Goal: Task Accomplishment & Management: Use online tool/utility

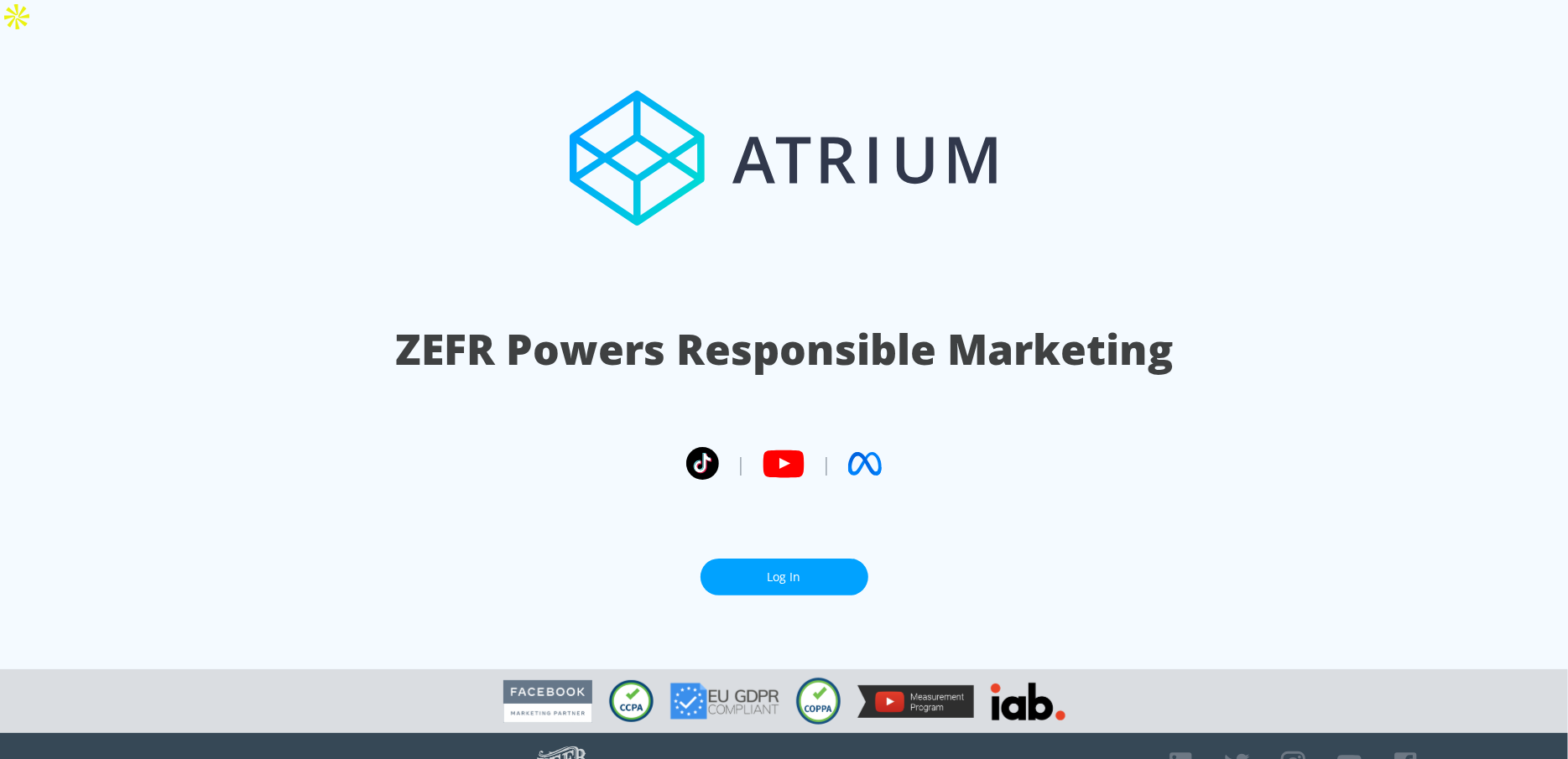
click at [732, 565] on section "ZEFR Powers Responsible Marketing | | Log In" at bounding box center [784, 354] width 1568 height 631
click at [740, 559] on link "Log In" at bounding box center [784, 578] width 168 height 38
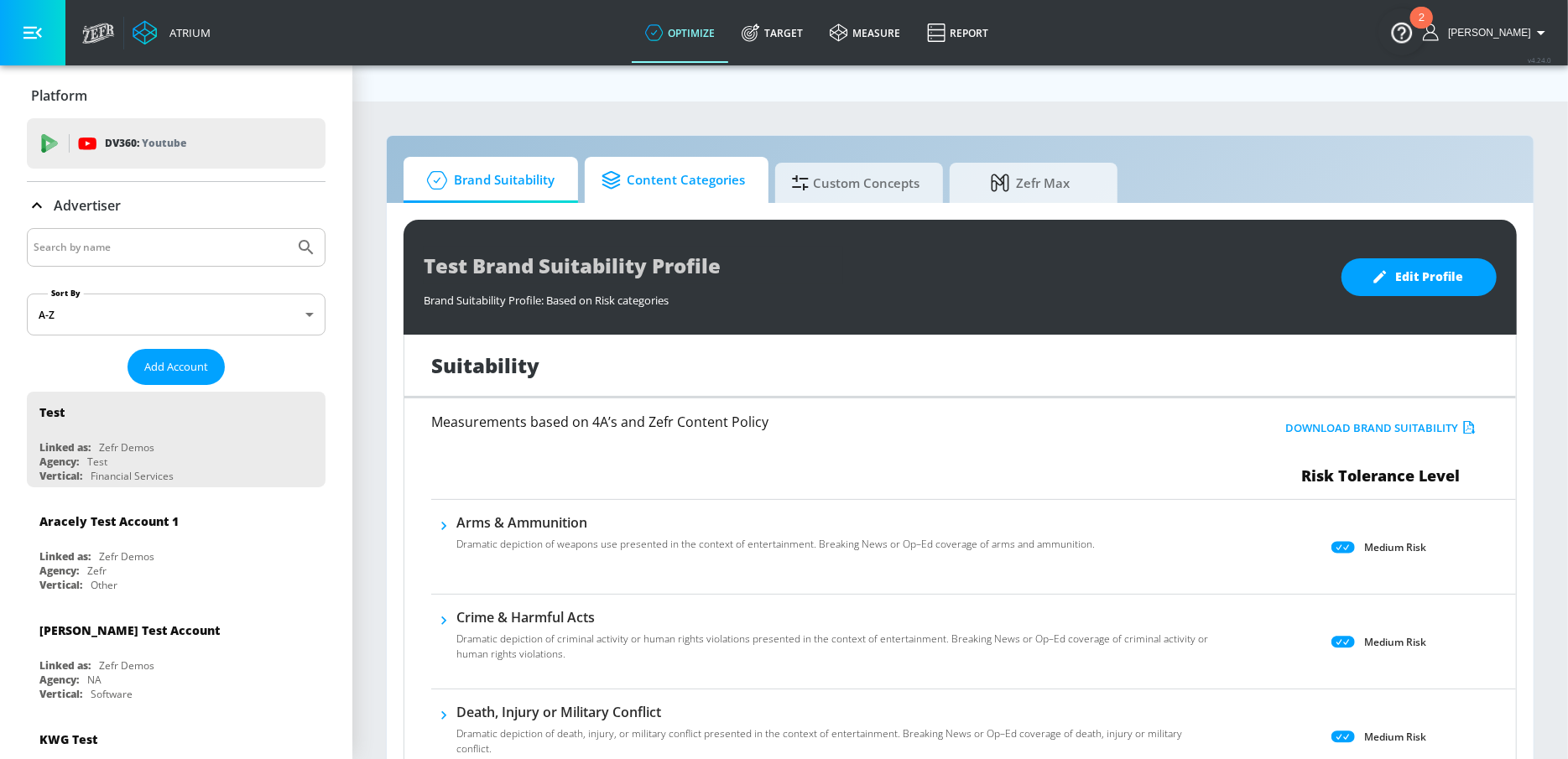
click at [738, 160] on span "Content Categories" at bounding box center [673, 180] width 143 height 40
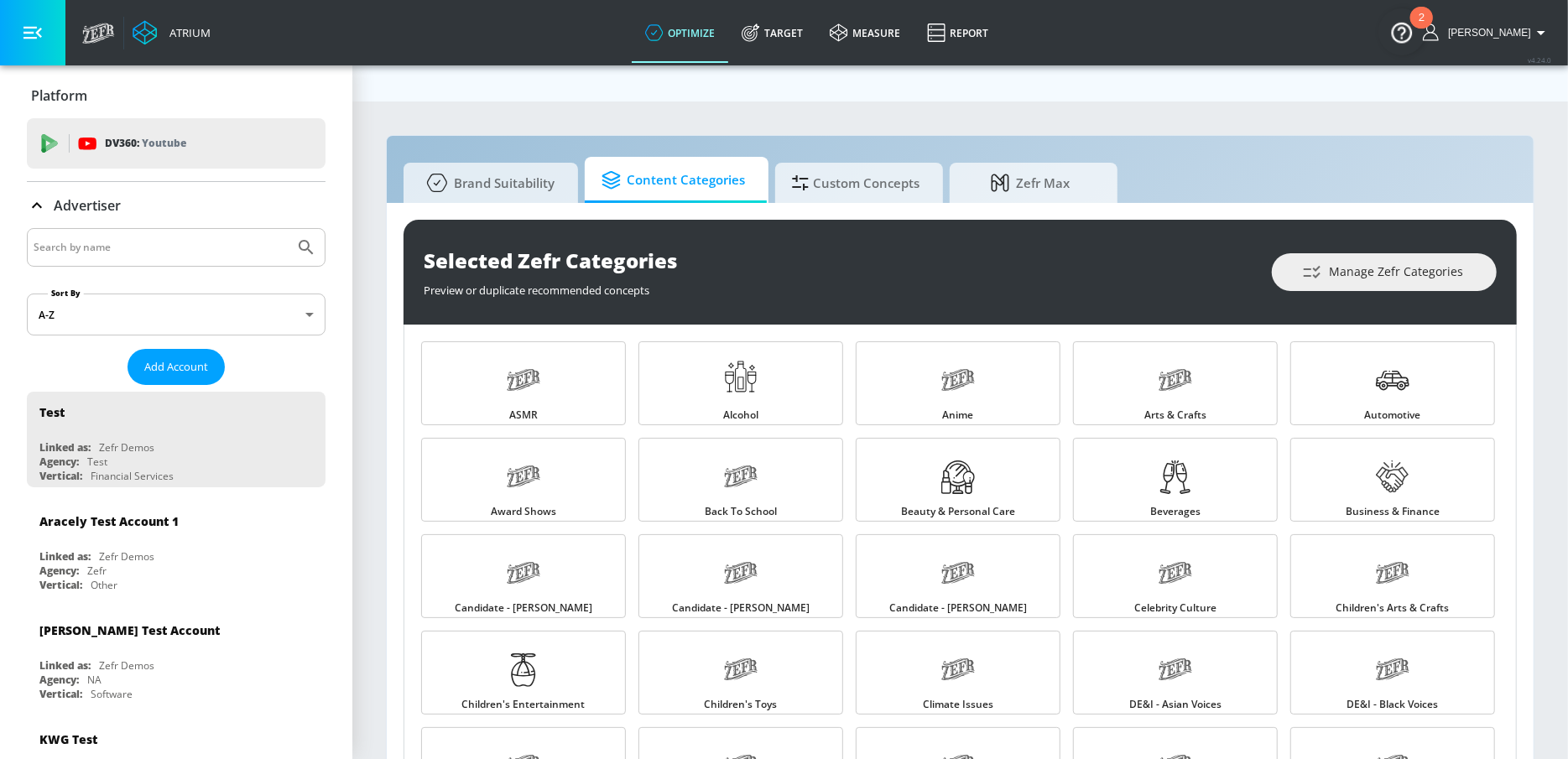
click at [115, 241] on input "Search by name" at bounding box center [160, 247] width 254 height 22
type input "sgrindle"
click at [288, 229] on button "Submit Search" at bounding box center [306, 247] width 37 height 37
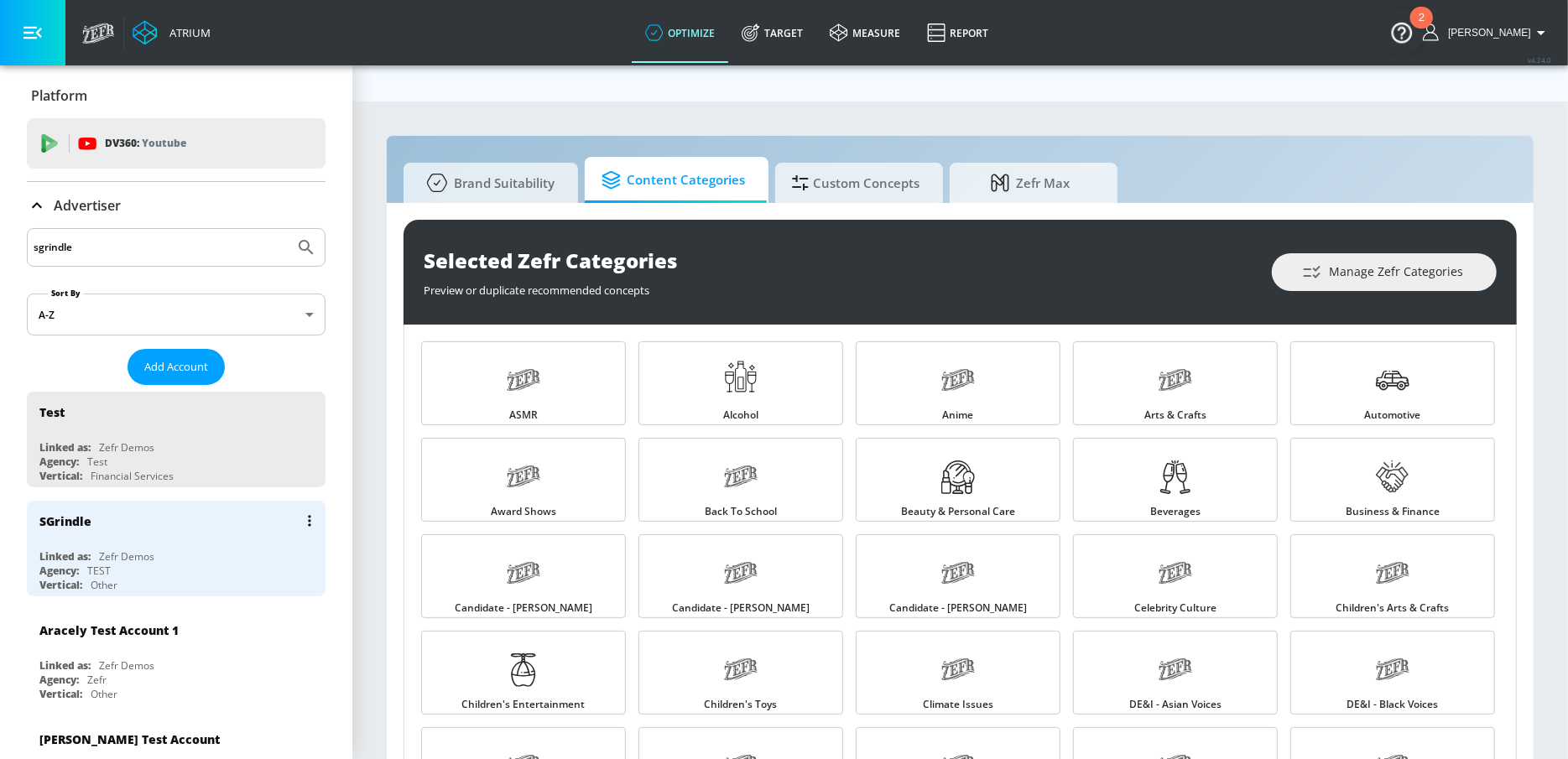
click at [117, 520] on div "SGrindle" at bounding box center [180, 521] width 282 height 40
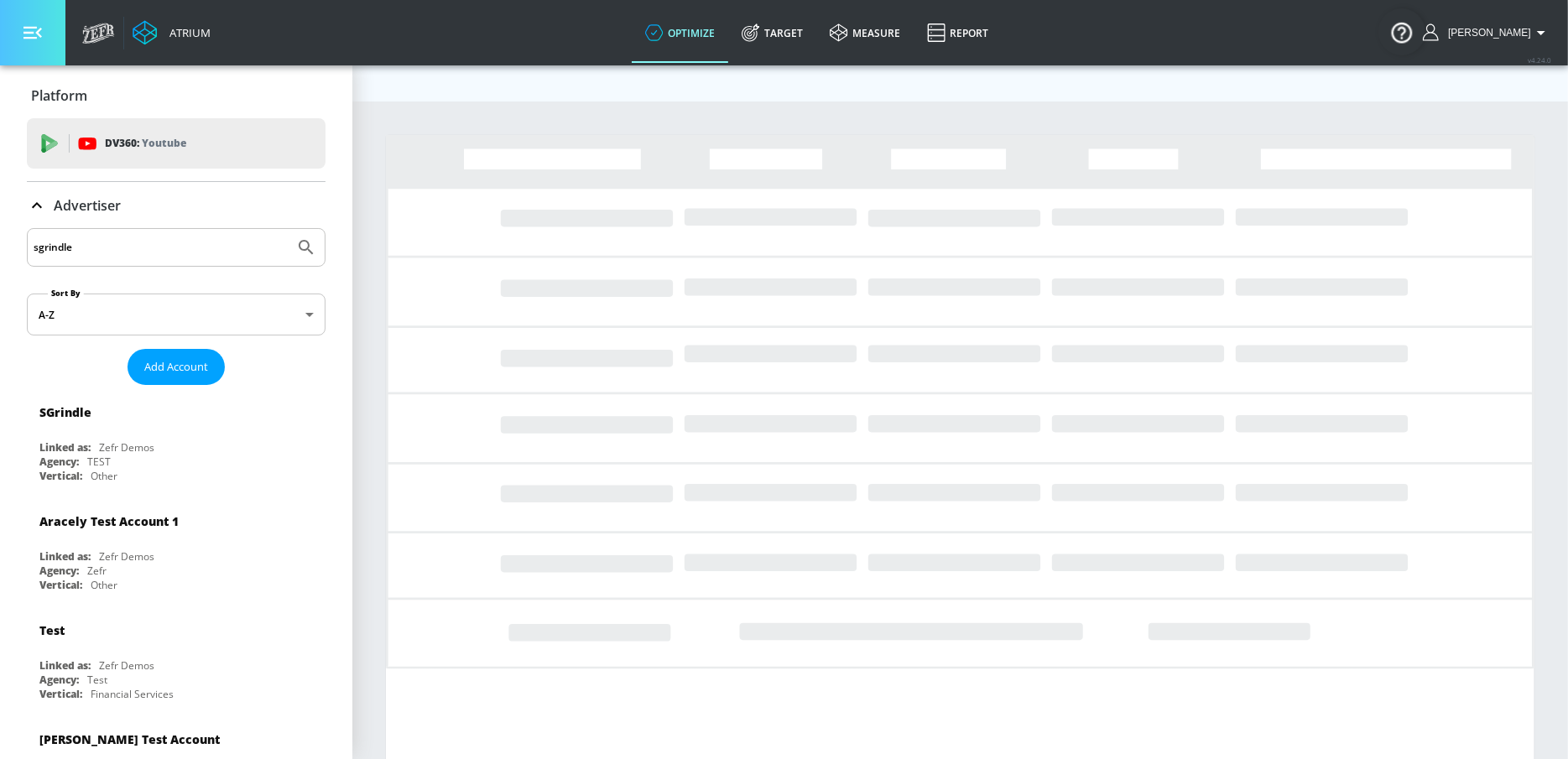
click at [30, 47] on button "button" at bounding box center [32, 32] width 66 height 66
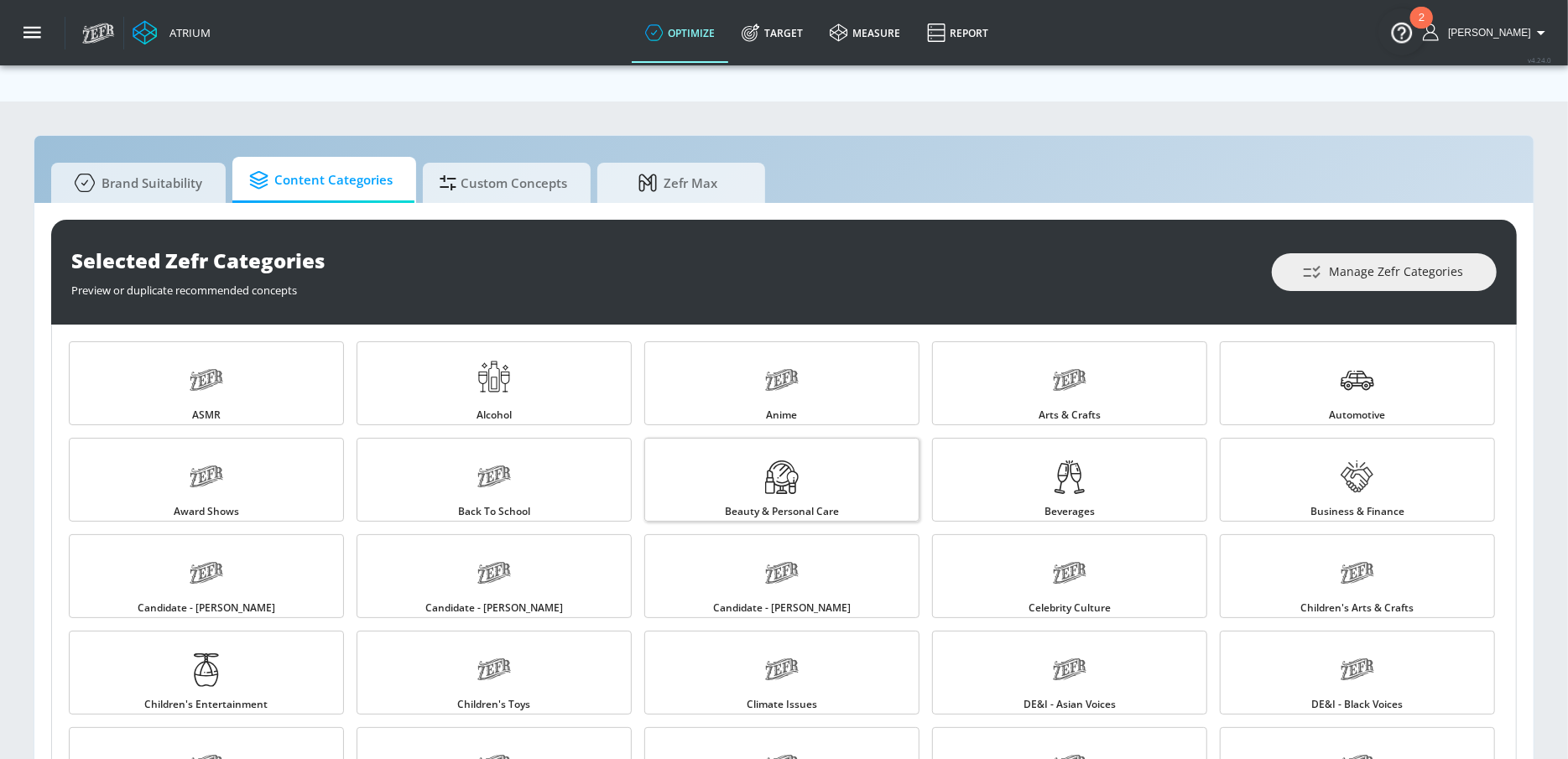
click at [871, 447] on link "Beauty & Personal Care" at bounding box center [781, 480] width 275 height 84
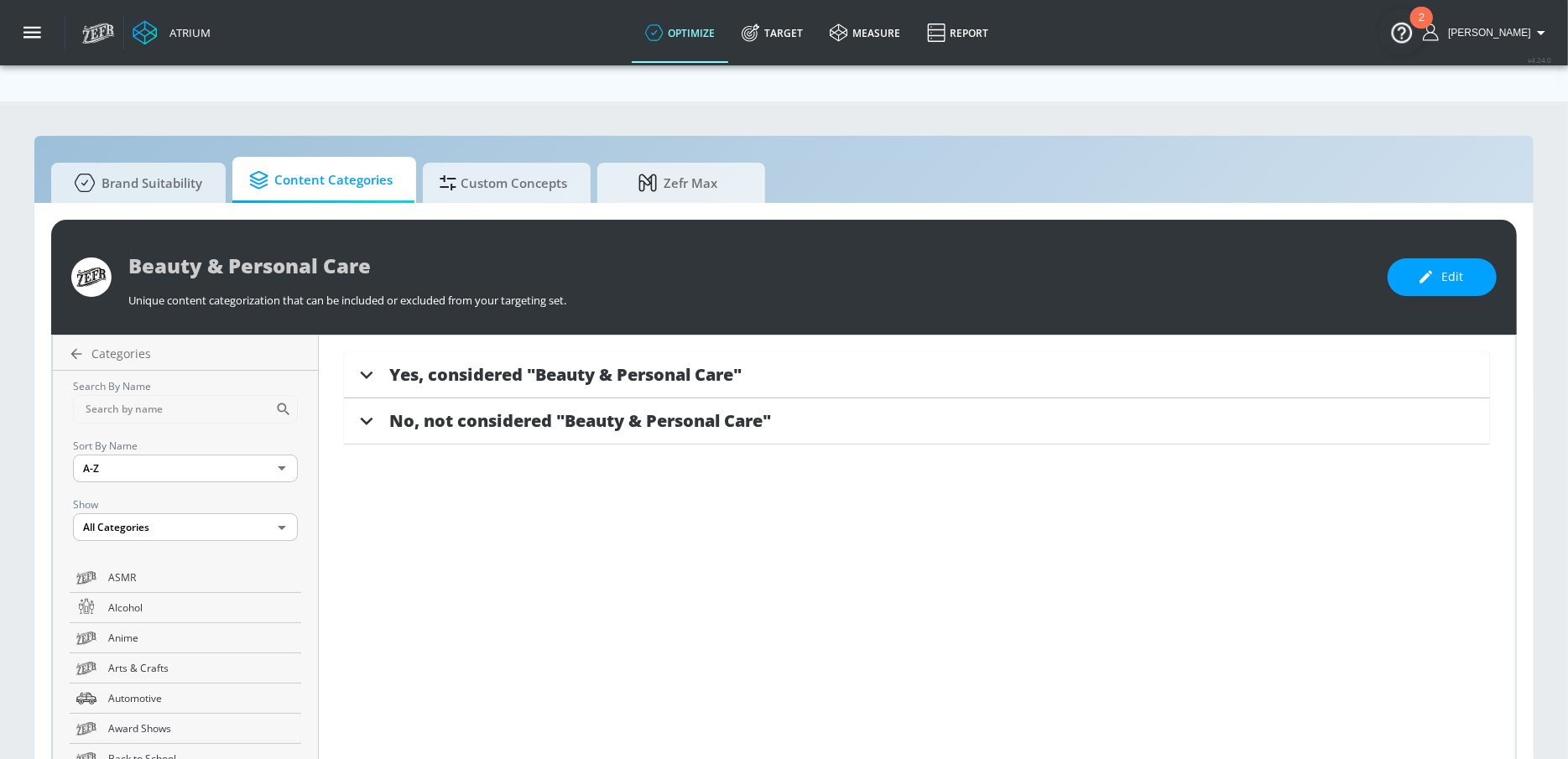
click at [688, 363] on span "Yes, considered "Beauty & Personal Care"" at bounding box center [565, 375] width 352 height 23
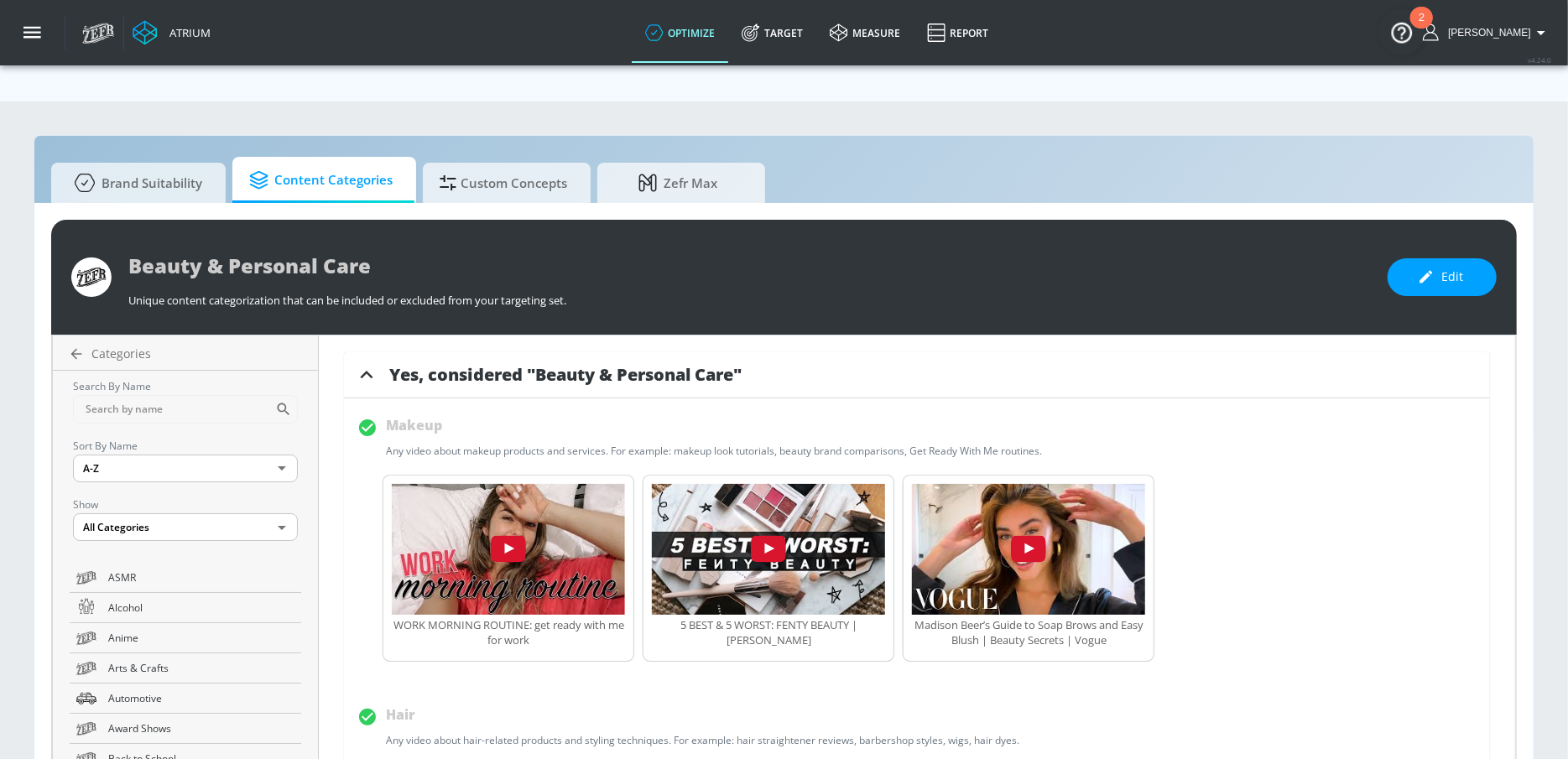
click at [346, 160] on span "Content Categories" at bounding box center [320, 180] width 143 height 40
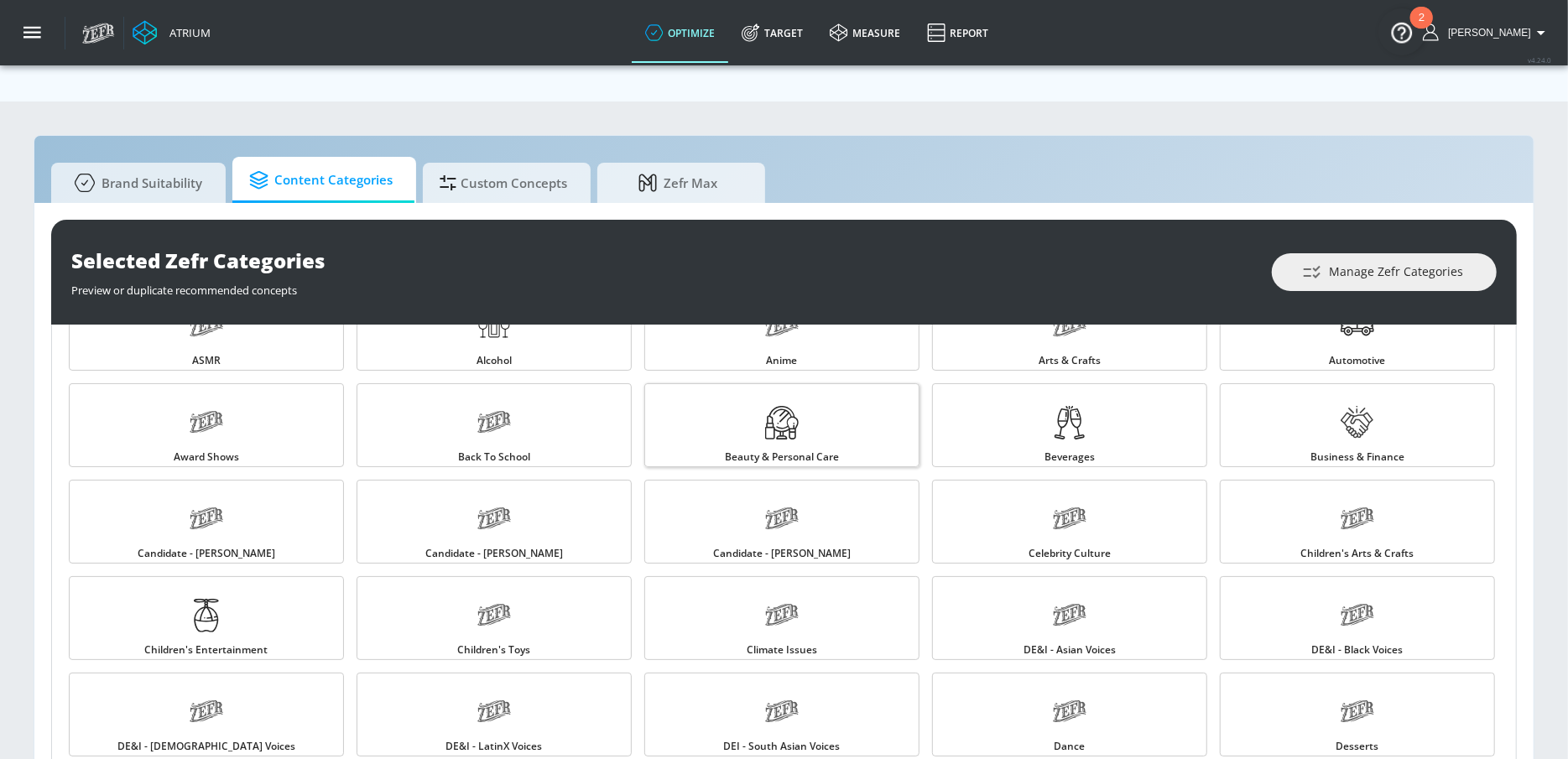
scroll to position [53, 0]
click at [762, 389] on link "Beauty & Personal Care" at bounding box center [781, 426] width 275 height 84
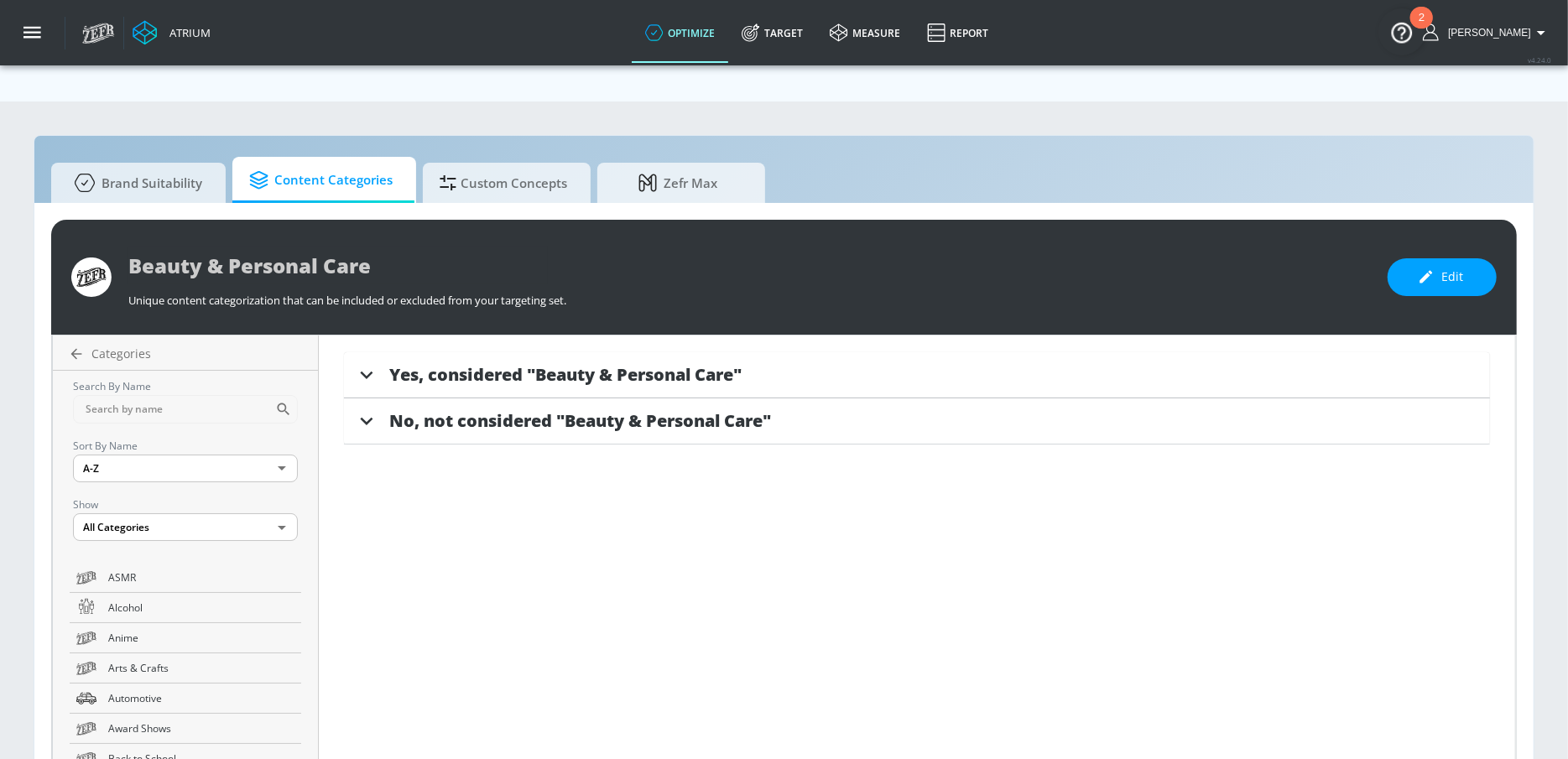
click at [607, 363] on span "Yes, considered "Beauty & Personal Care"" at bounding box center [565, 375] width 352 height 23
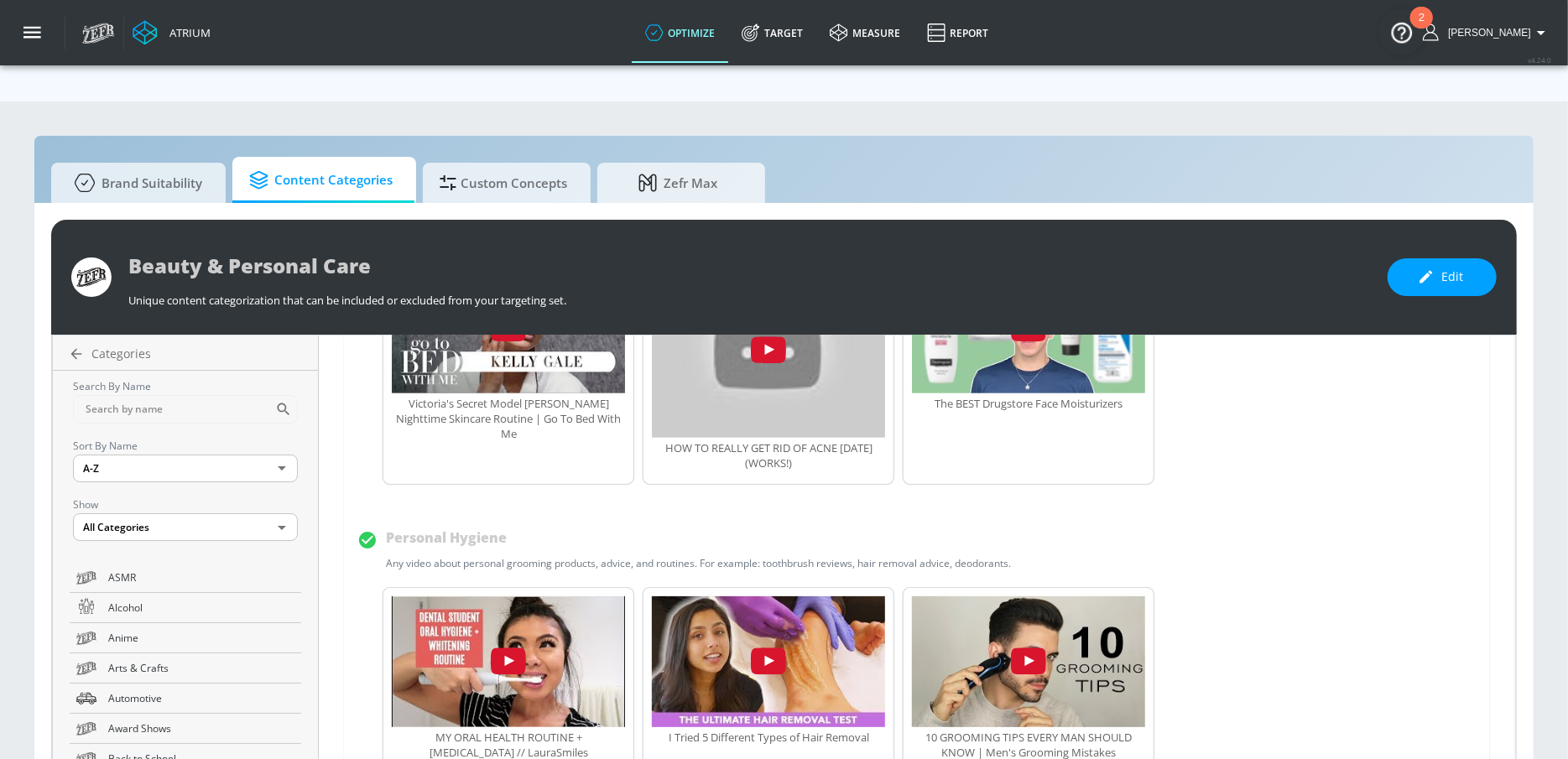
scroll to position [1476, 0]
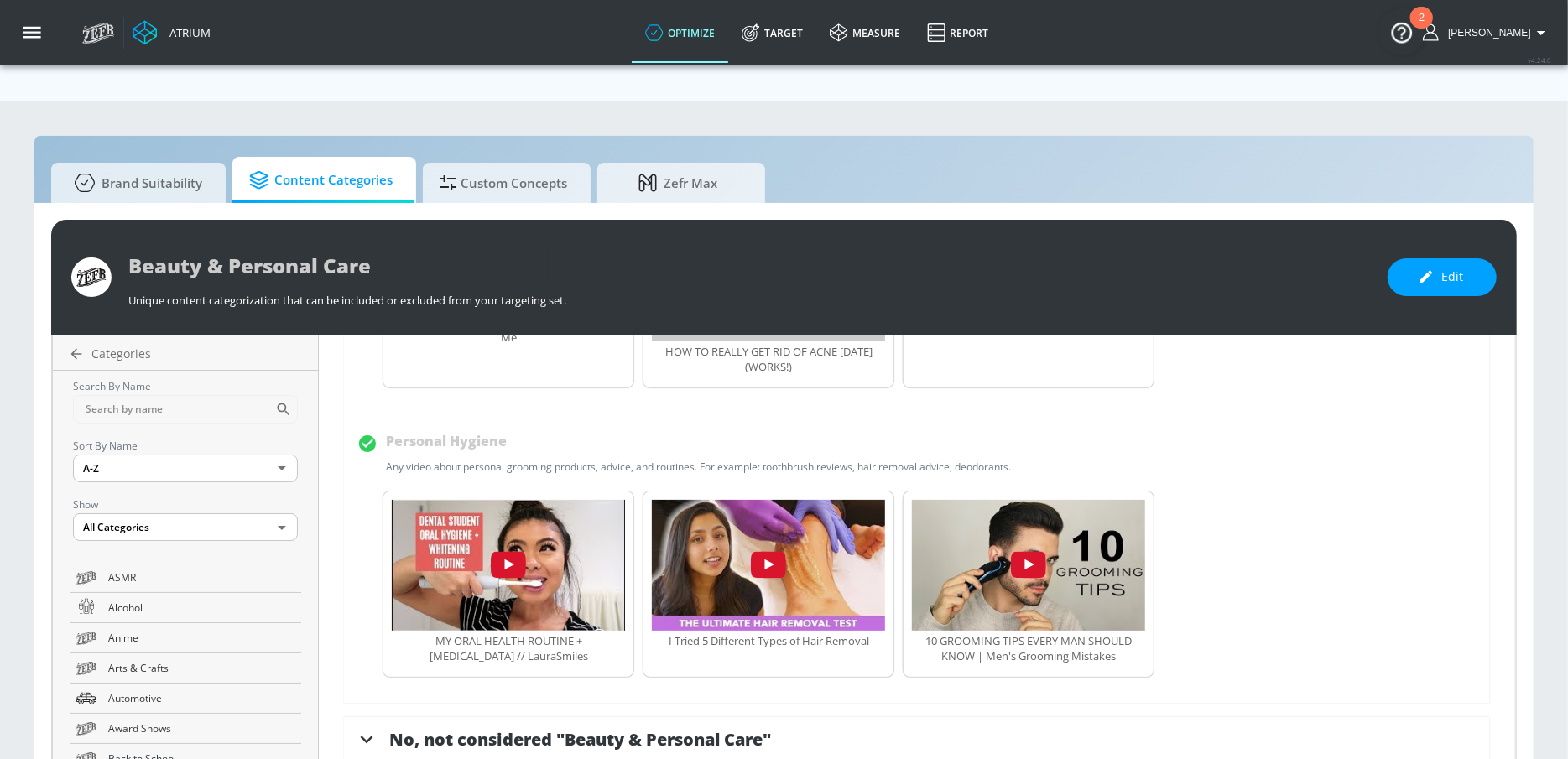
click at [620, 728] on span "No, not considered "Beauty & Personal Care"" at bounding box center [580, 739] width 382 height 23
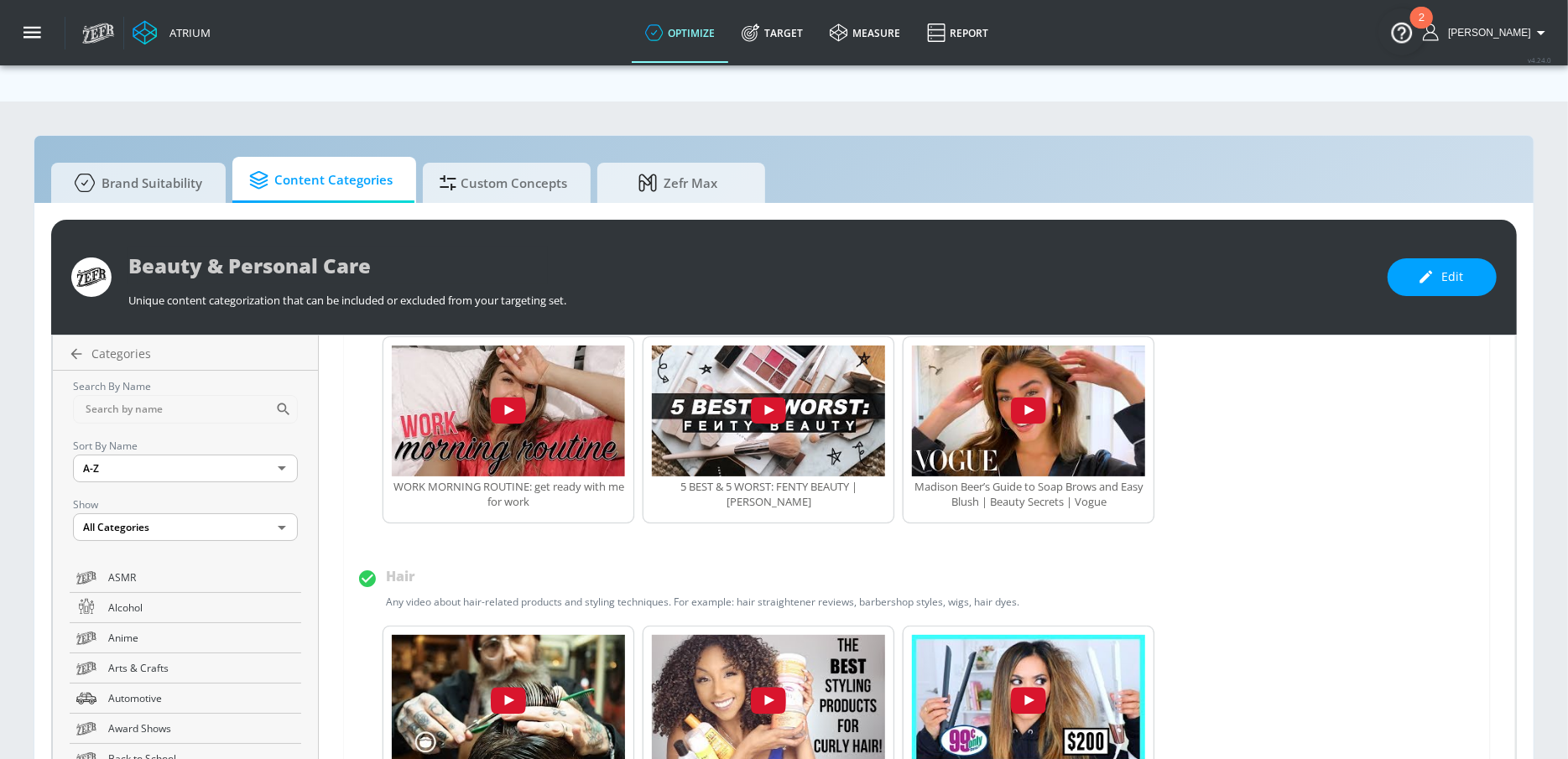
scroll to position [0, 0]
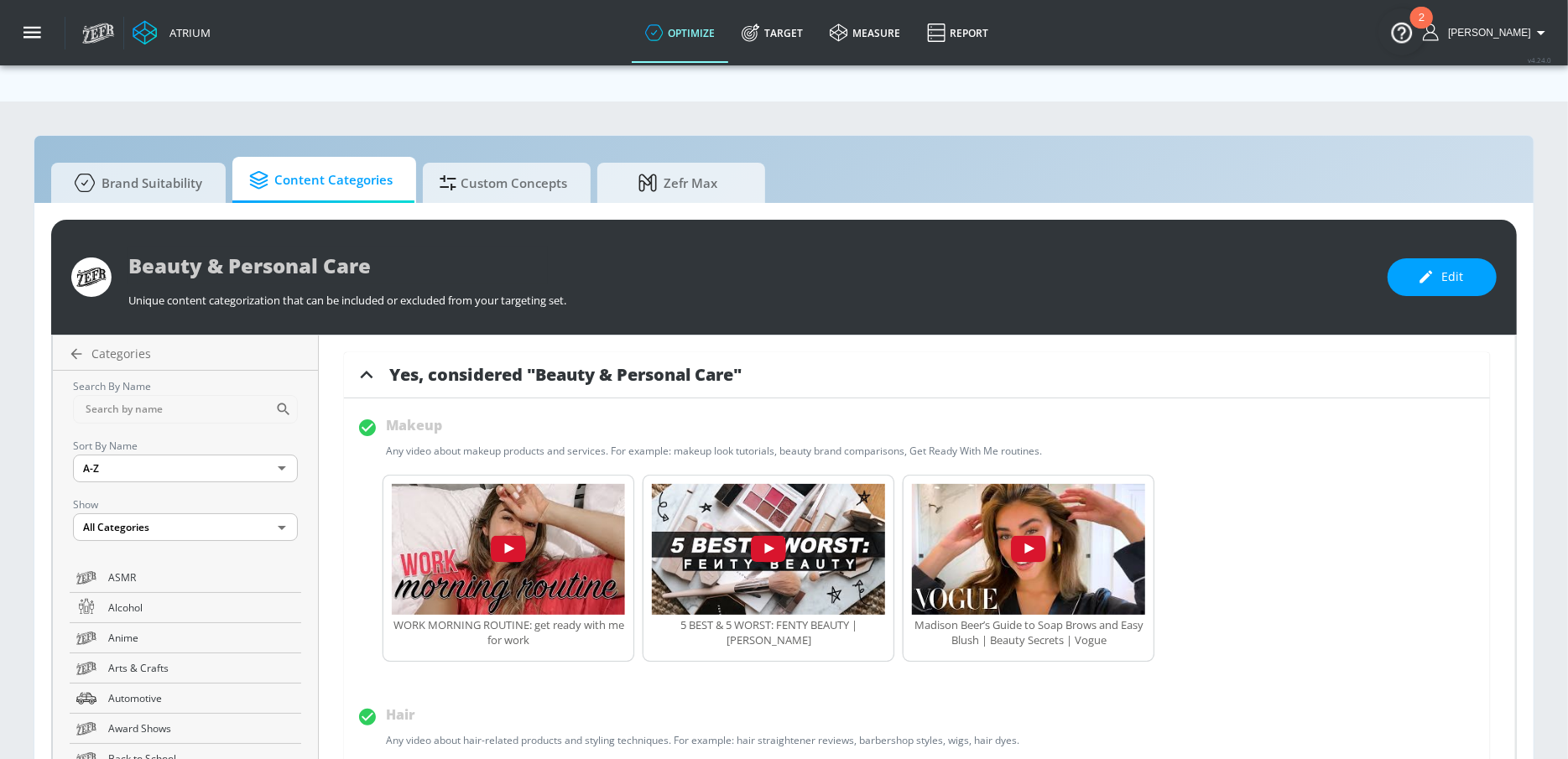
click at [352, 160] on span "Content Categories" at bounding box center [320, 180] width 143 height 40
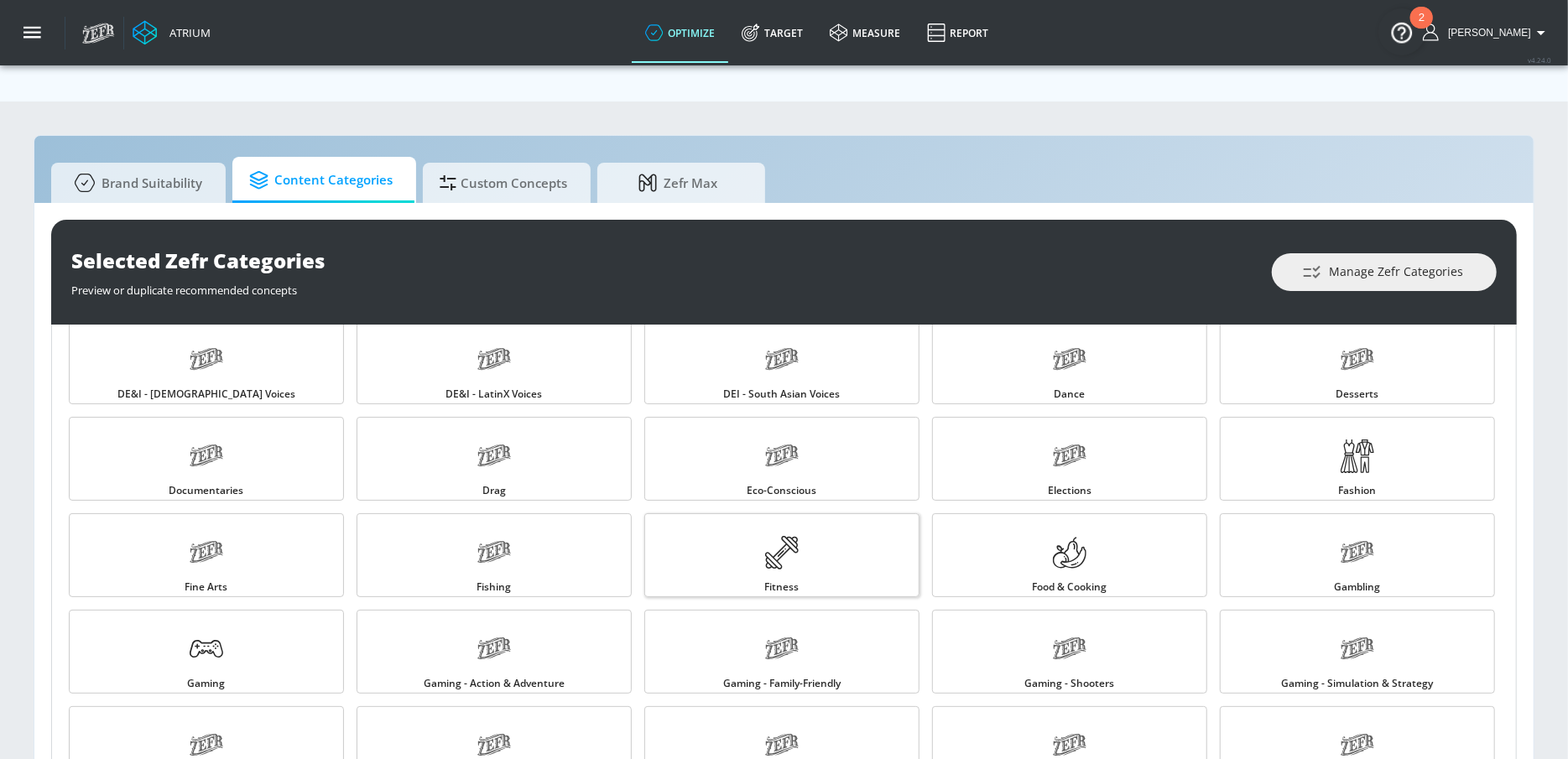
scroll to position [431, 0]
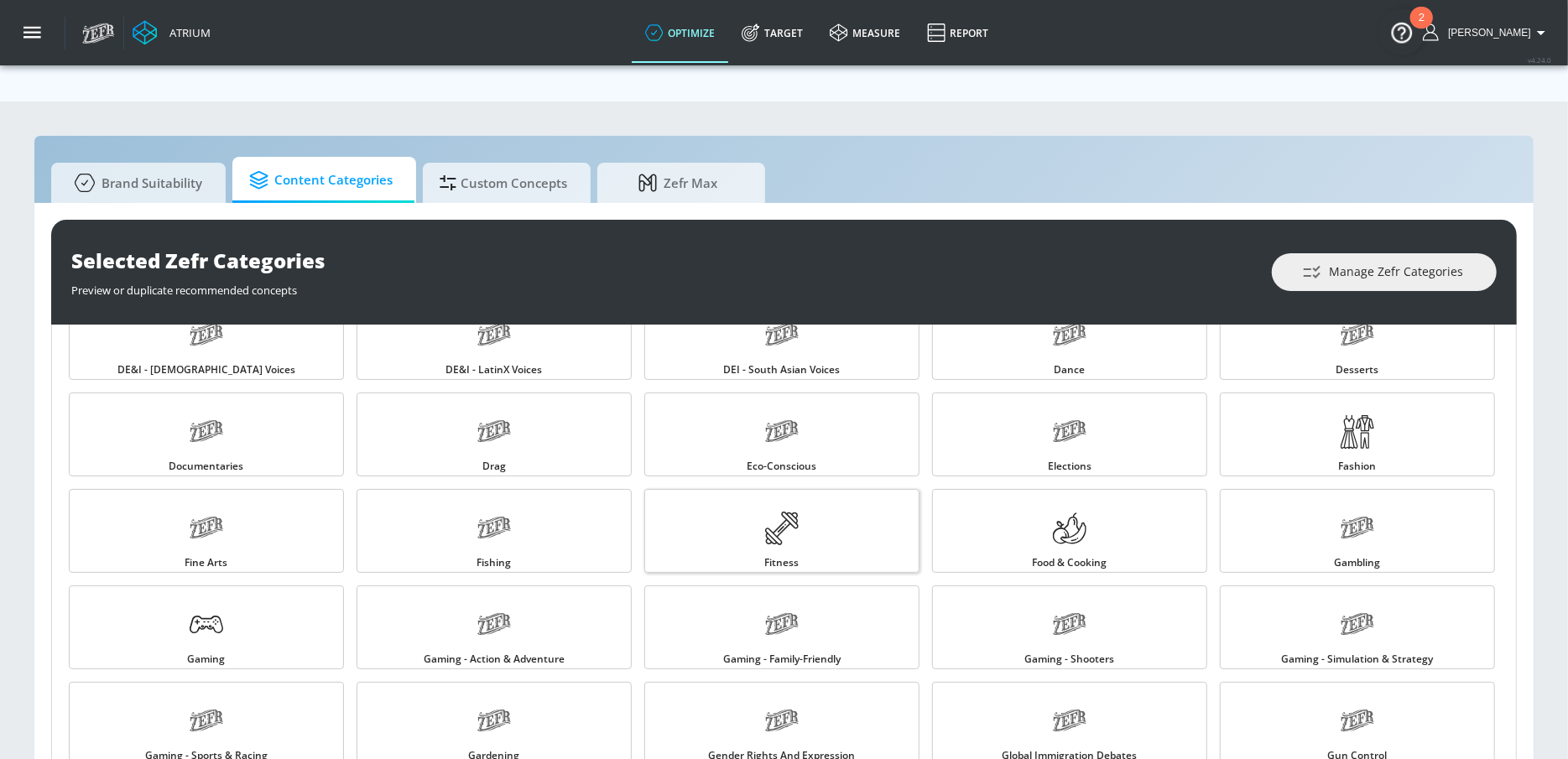
click at [776, 511] on div at bounding box center [781, 530] width 33 height 38
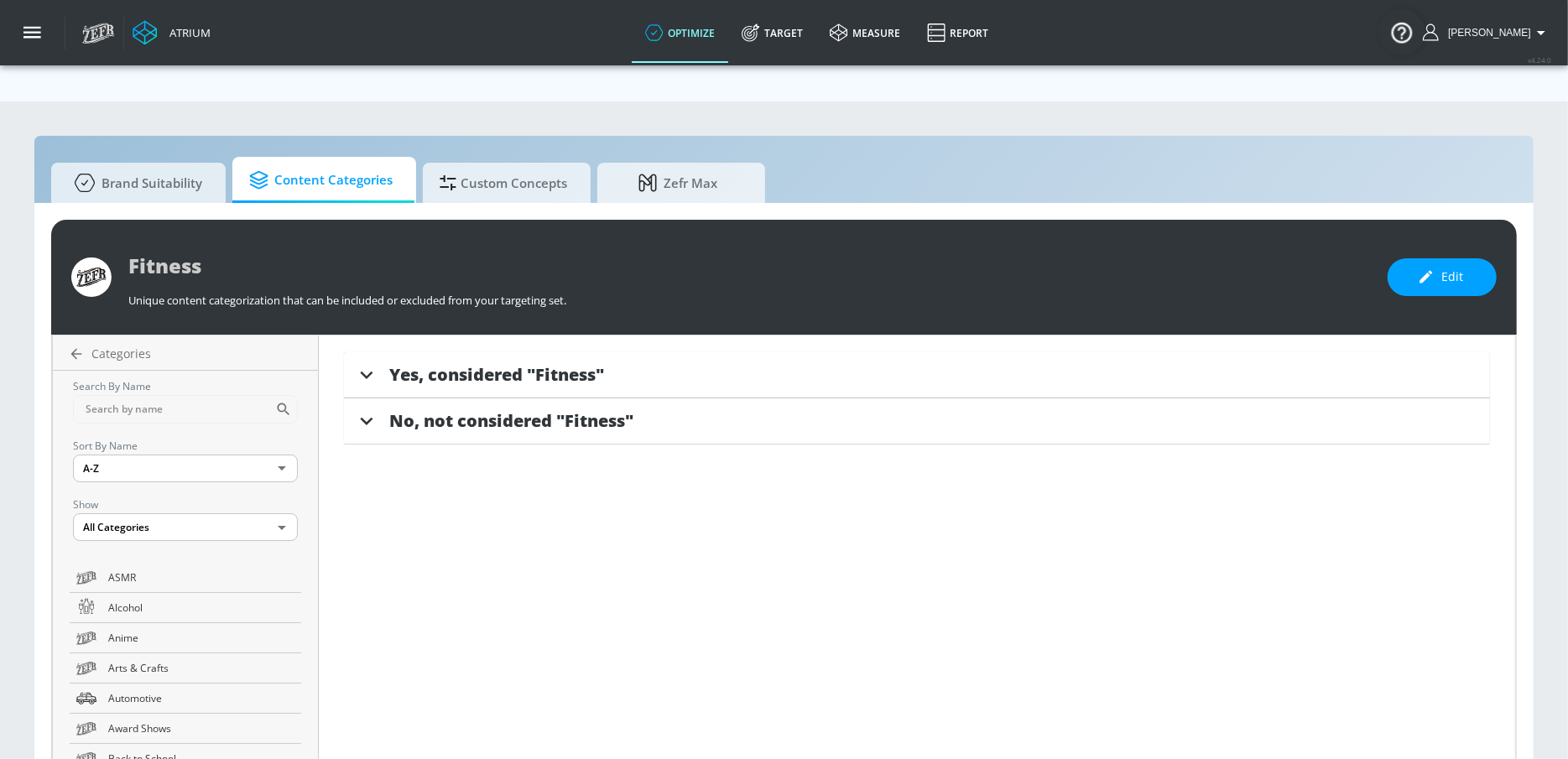
click at [567, 363] on span "Yes, considered "Fitness"" at bounding box center [496, 375] width 215 height 23
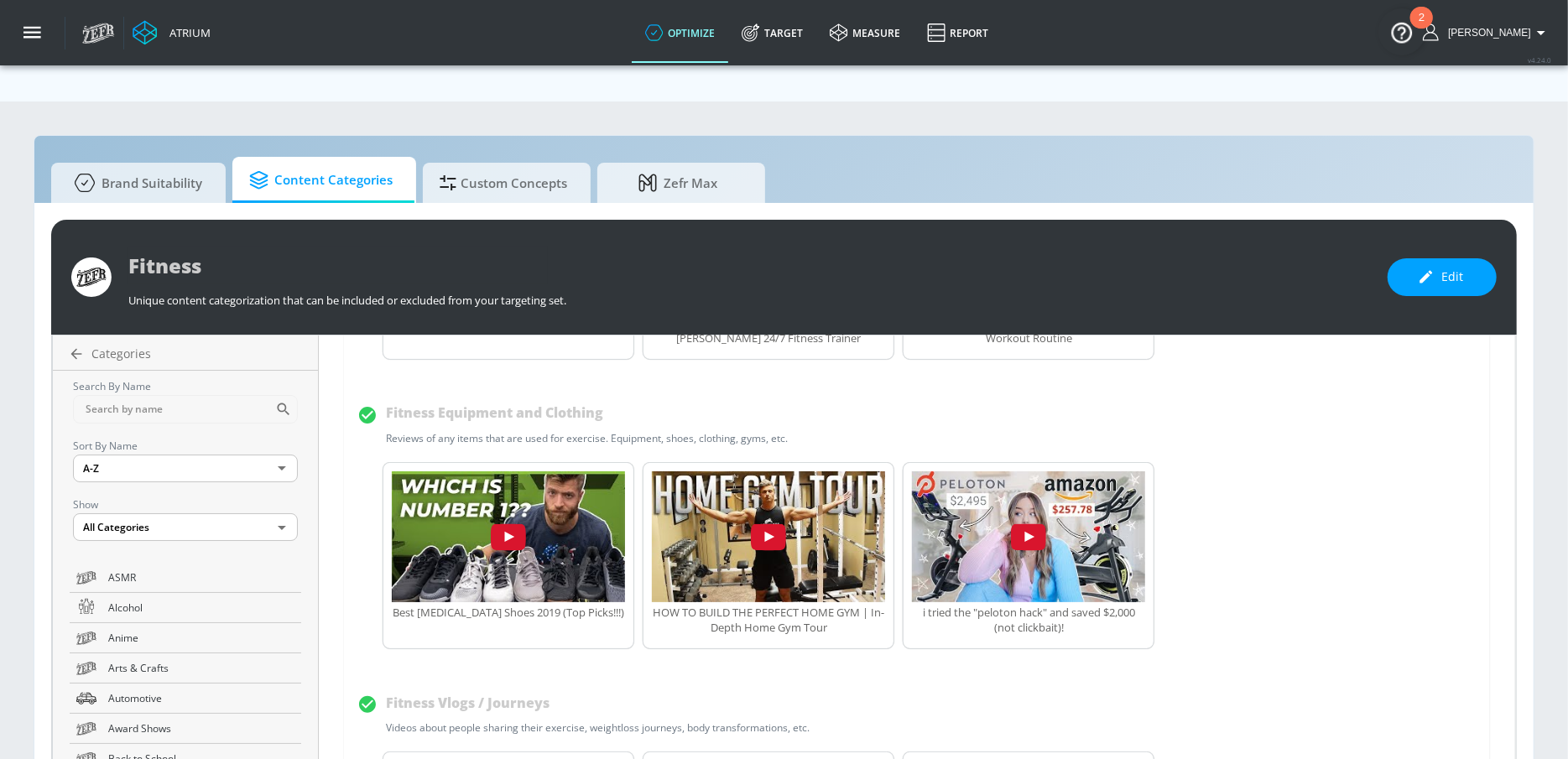
scroll to position [404, 0]
